Goal: Task Accomplishment & Management: Manage account settings

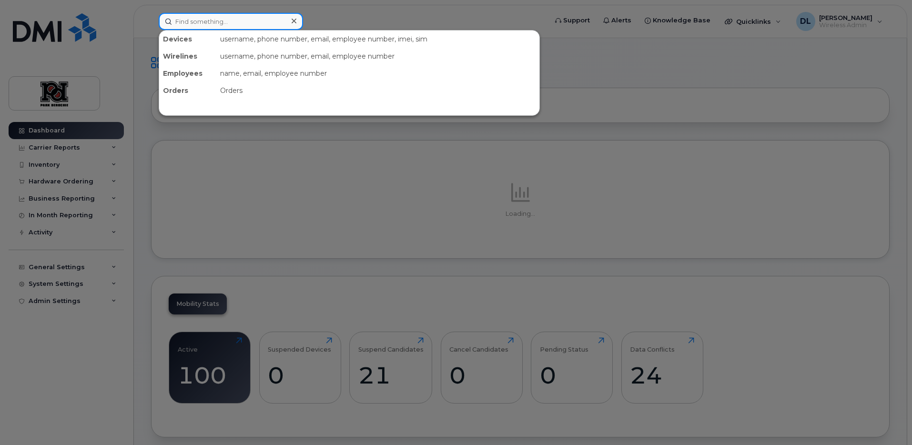
click at [242, 23] on input at bounding box center [231, 21] width 144 height 17
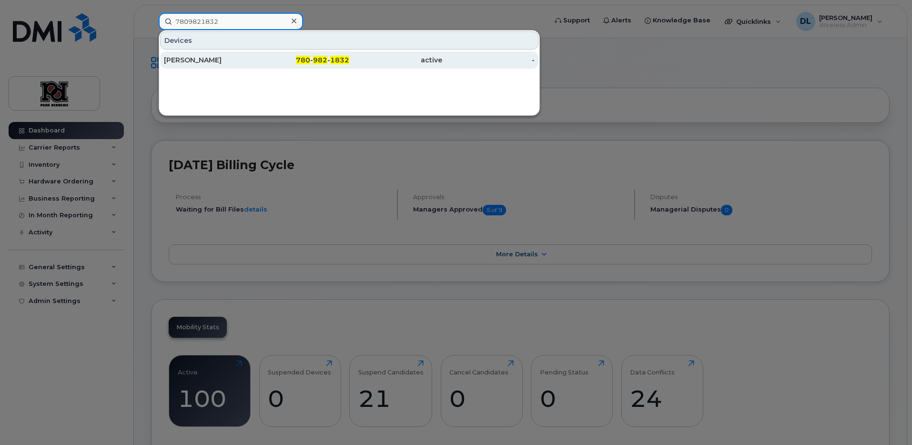
type input "7809821832"
click at [354, 63] on div "active" at bounding box center [395, 60] width 93 height 10
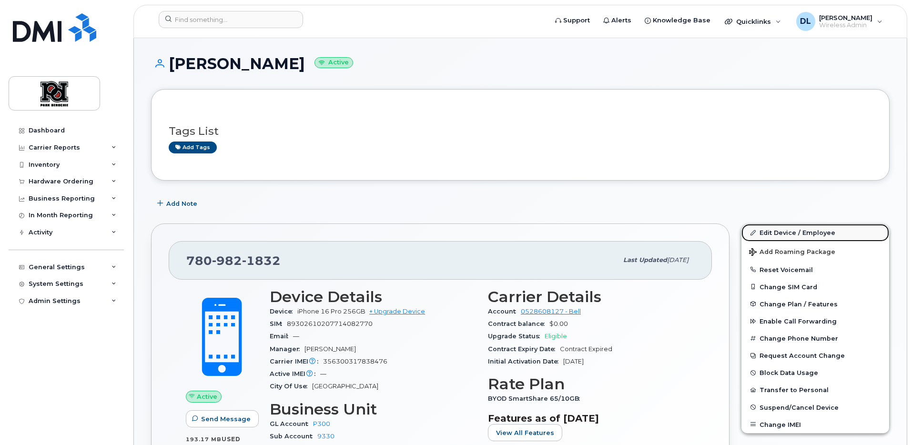
click at [812, 235] on link "Edit Device / Employee" at bounding box center [816, 232] width 148 height 17
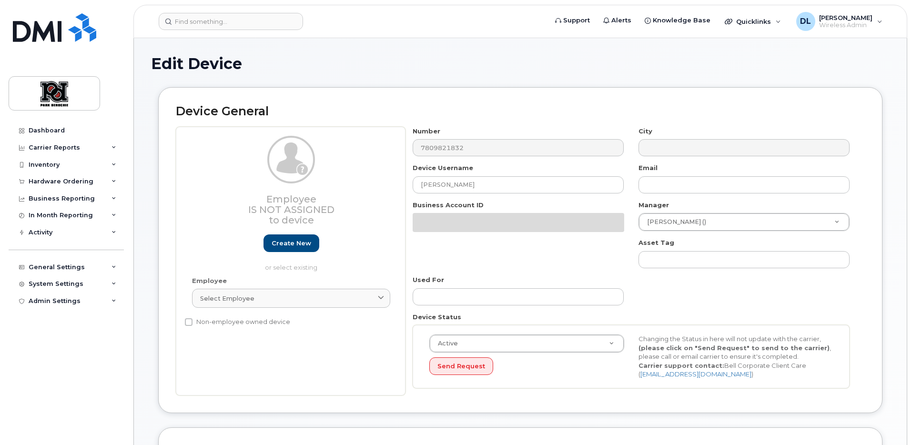
select select "2363"
select select "2366"
select select "2056"
select select "9505"
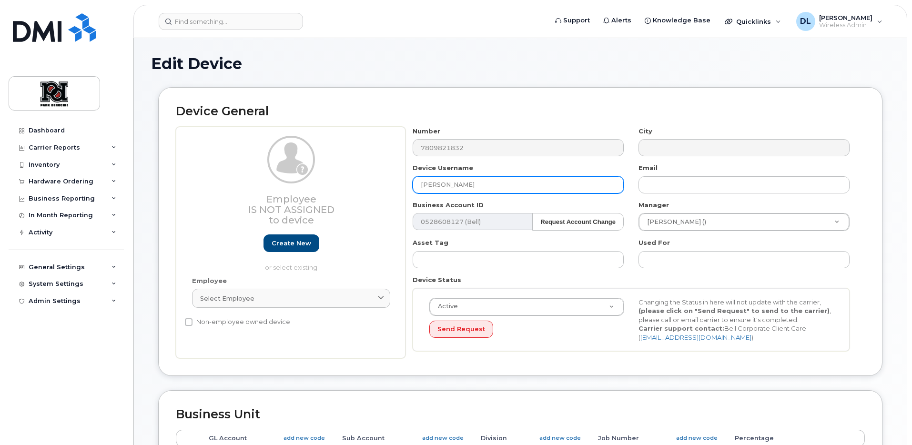
click at [569, 187] on input "[PERSON_NAME]" at bounding box center [518, 184] width 211 height 17
click at [519, 188] on input "[PERSON_NAME]" at bounding box center [518, 184] width 211 height 17
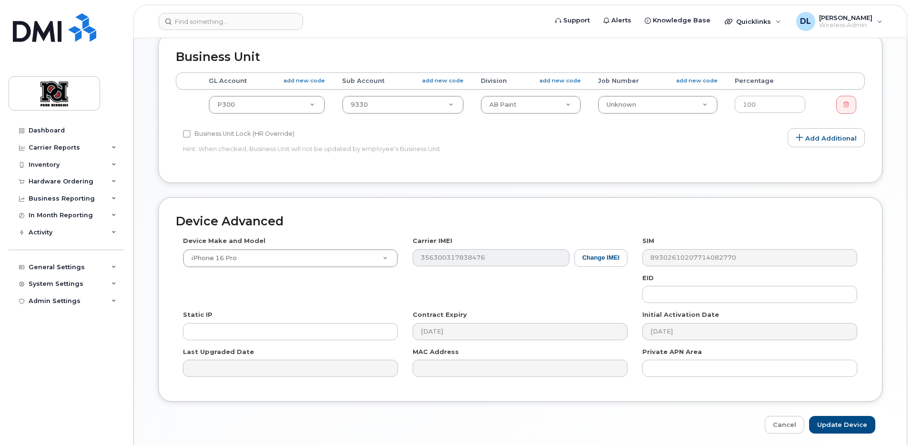
scroll to position [394, 0]
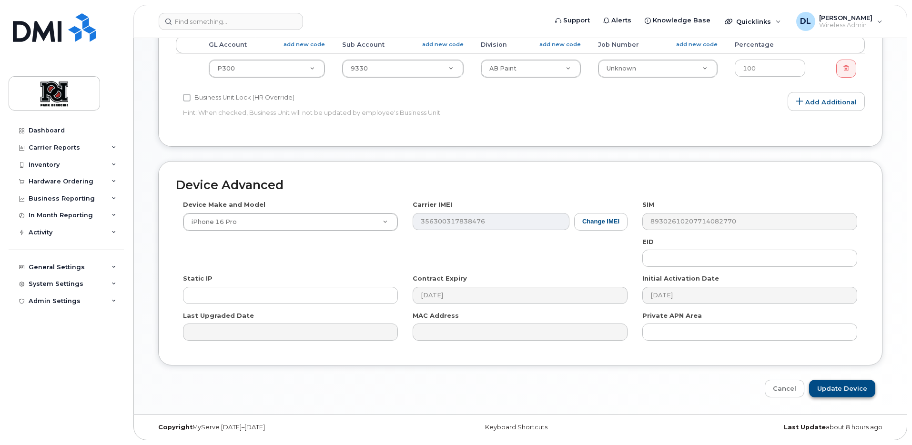
type input "[PERSON_NAME]"
click at [853, 394] on input "Update Device" at bounding box center [842, 389] width 66 height 18
type input "Saving..."
